Goal: Check status: Check status

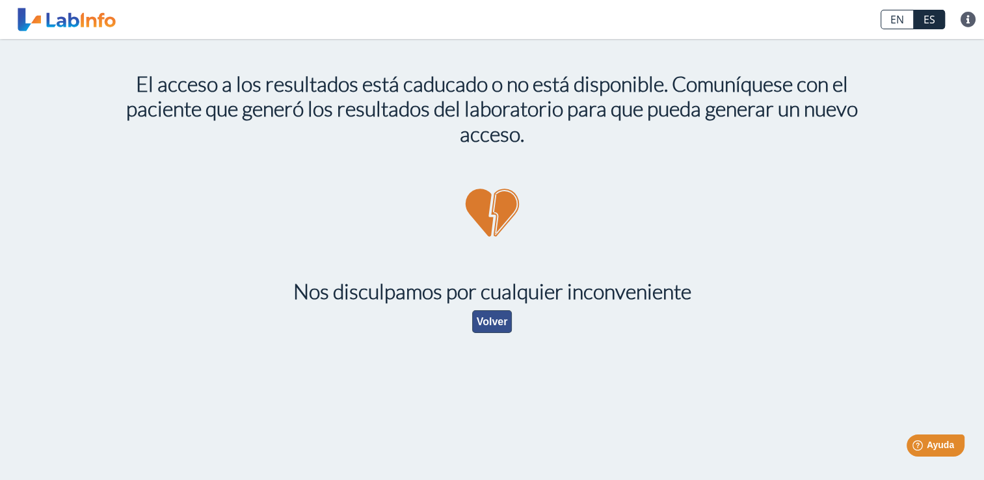
click at [491, 324] on button "Volver" at bounding box center [492, 321] width 40 height 23
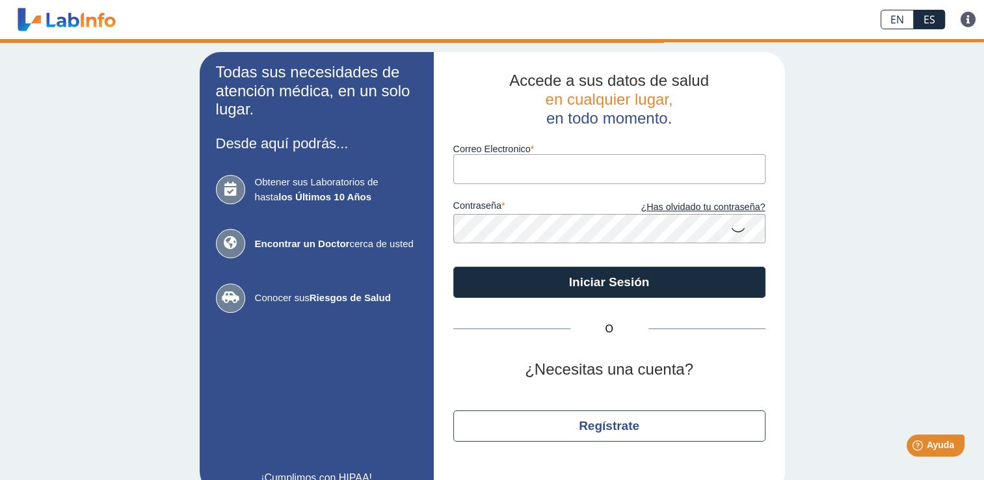
type input "[EMAIL_ADDRESS][DOMAIN_NAME]"
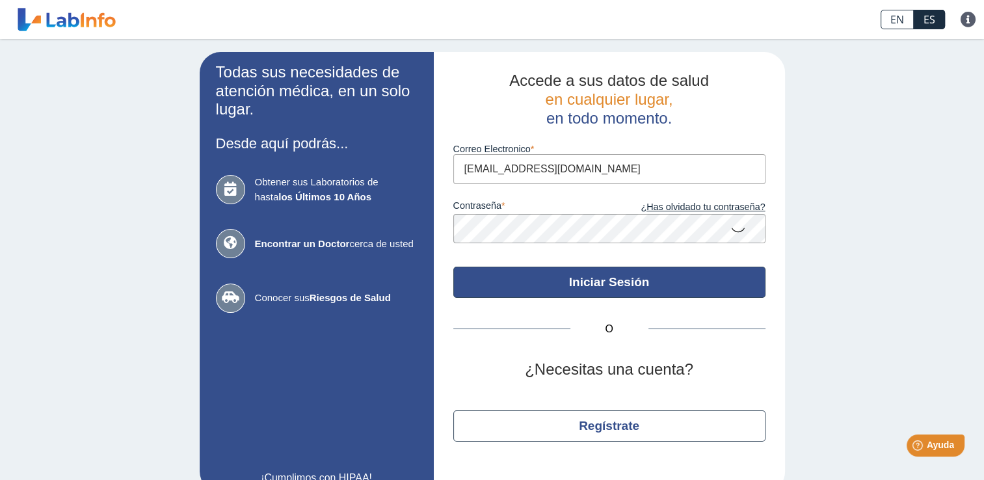
click at [575, 280] on button "Iniciar Sesión" at bounding box center [609, 282] width 312 height 31
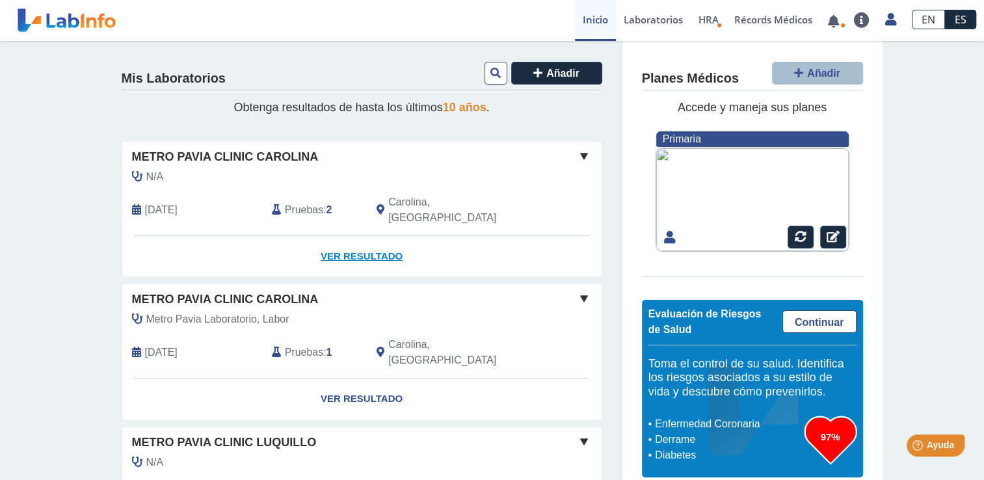
click at [351, 239] on link "Ver Resultado" at bounding box center [361, 256] width 479 height 41
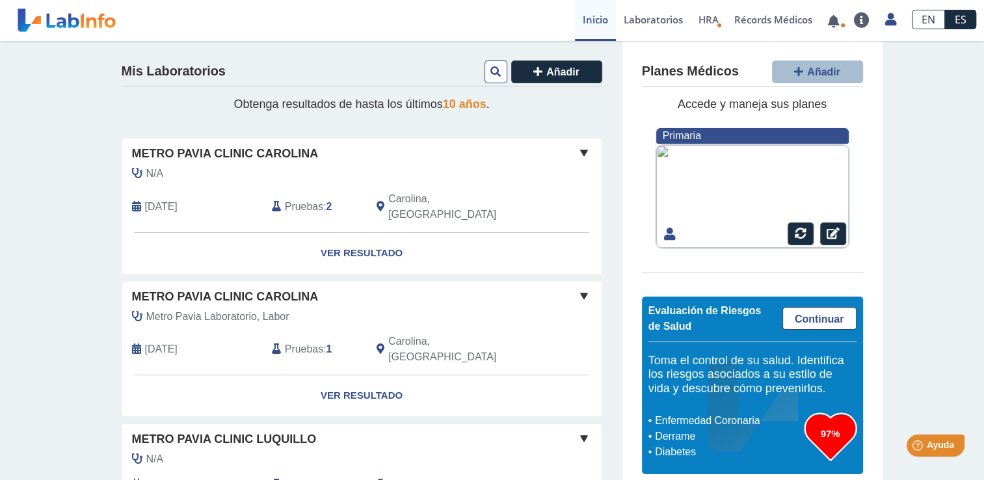
click at [737, 183] on div at bounding box center [753, 196] width 194 height 104
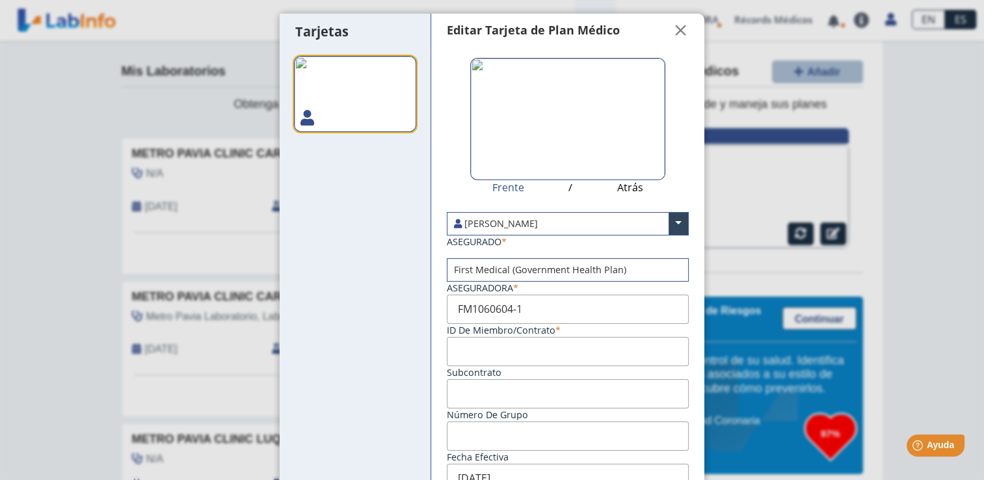
click at [531, 118] on img at bounding box center [567, 119] width 195 height 122
click at [0, 0] on input "file" at bounding box center [0, 0] width 0 height 0
click at [673, 30] on span "" at bounding box center [681, 31] width 16 height 16
